Goal: Information Seeking & Learning: Understand process/instructions

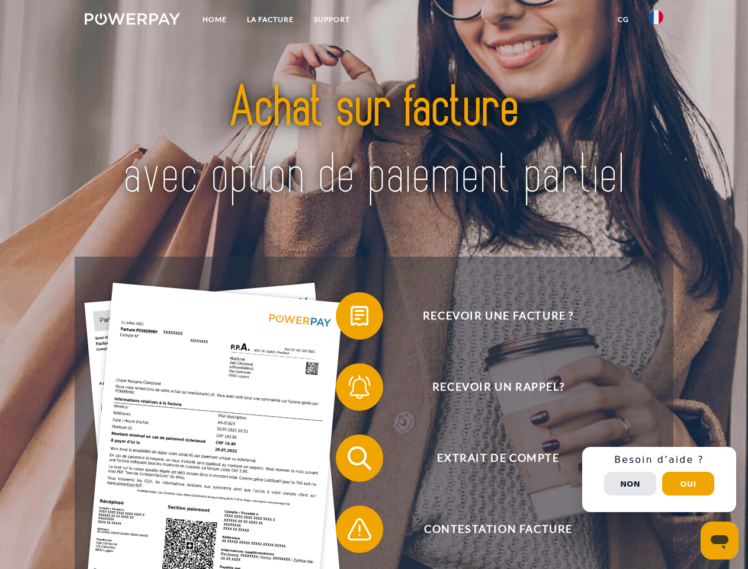
click at [132, 21] on img at bounding box center [132, 19] width 95 height 12
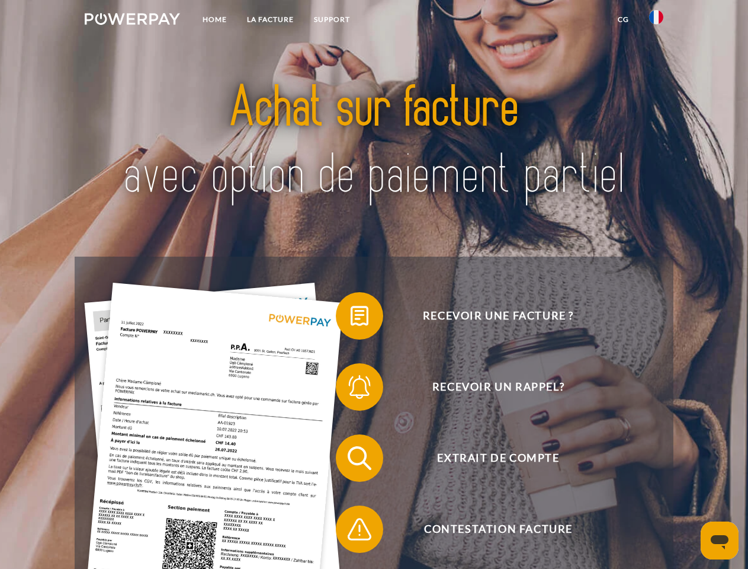
click at [656, 21] on img at bounding box center [656, 17] width 14 height 14
click at [623, 20] on link "CG" at bounding box center [623, 19] width 31 height 21
click at [351, 318] on span at bounding box center [341, 315] width 59 height 59
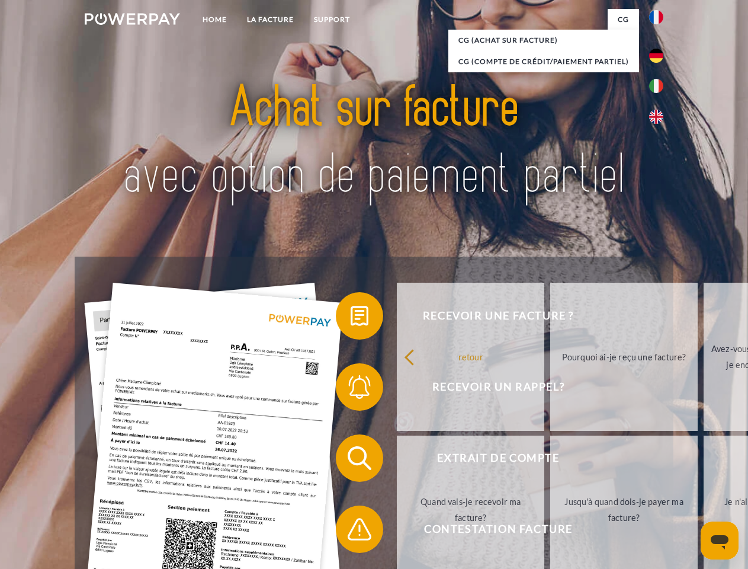
click at [397, 389] on link "retour" at bounding box center [471, 357] width 148 height 148
click at [397, 460] on link "Quand vais-je recevoir ma facture?" at bounding box center [471, 509] width 148 height 148
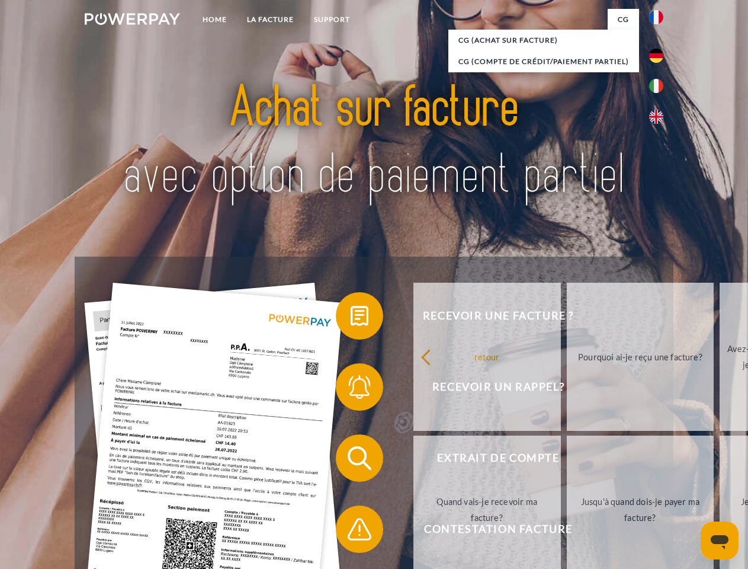
click at [351, 531] on span at bounding box center [341, 528] width 59 height 59
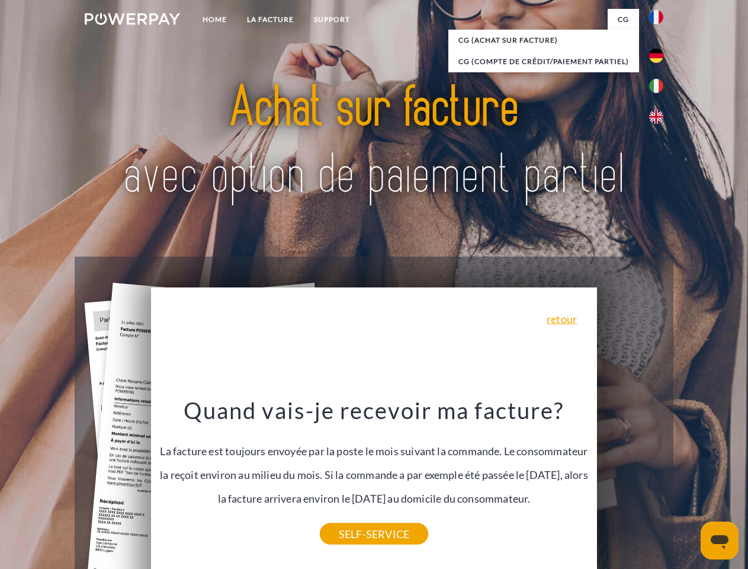
click at [659, 479] on link "Je n'ai reçu qu'une livraison partielle" at bounding box center [730, 509] width 148 height 148
click at [630, 482] on span "Extrait de compte" at bounding box center [498, 457] width 290 height 47
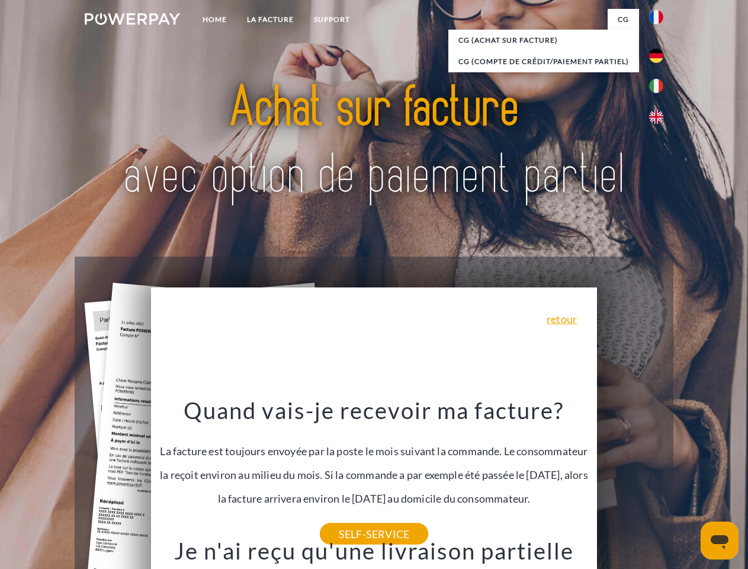
click at [688, 483] on header "Home LA FACTURE Support" at bounding box center [374, 409] width 748 height 818
